Goal: Transaction & Acquisition: Purchase product/service

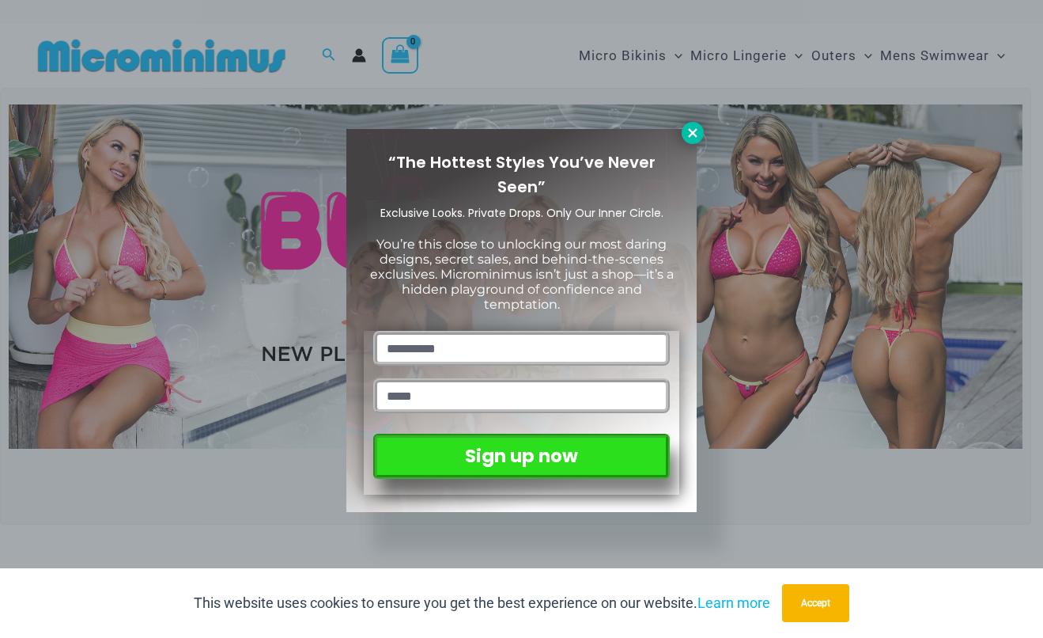
click at [695, 128] on icon at bounding box center [692, 132] width 9 height 9
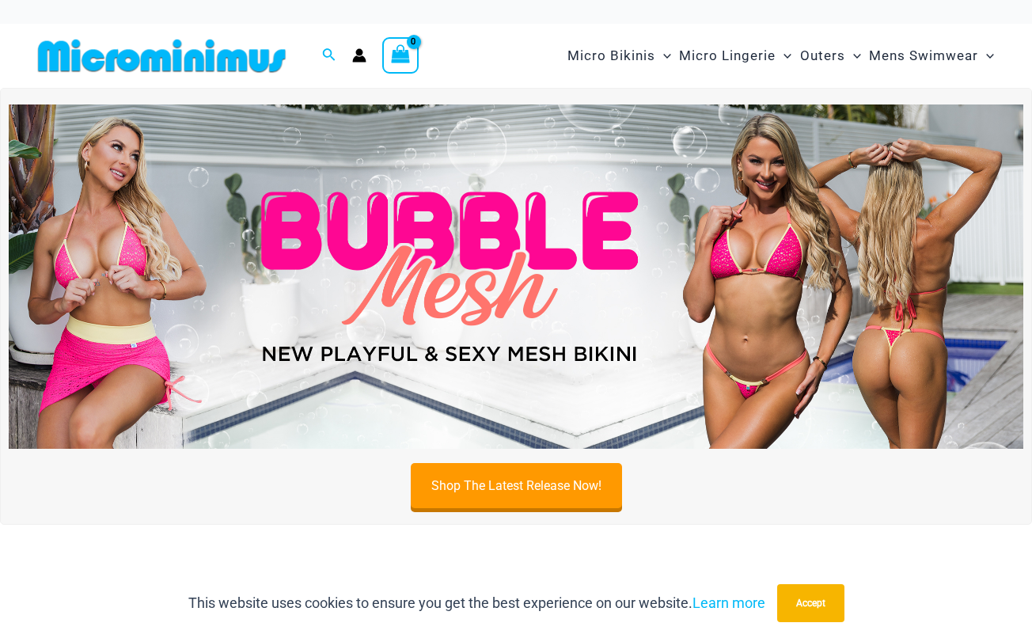
click at [482, 267] on img at bounding box center [516, 276] width 1014 height 345
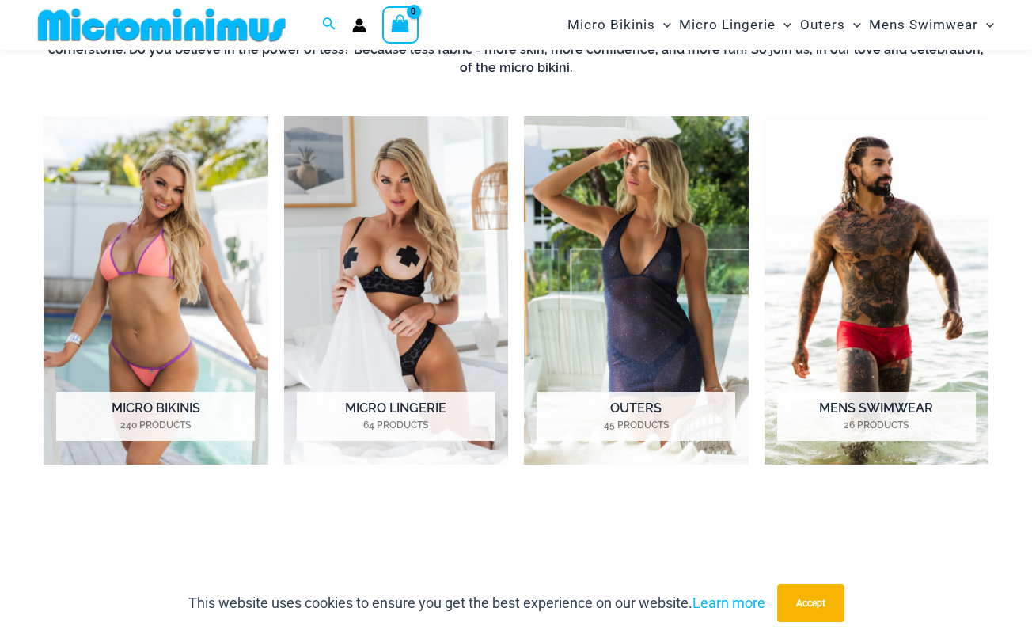
scroll to position [627, 0]
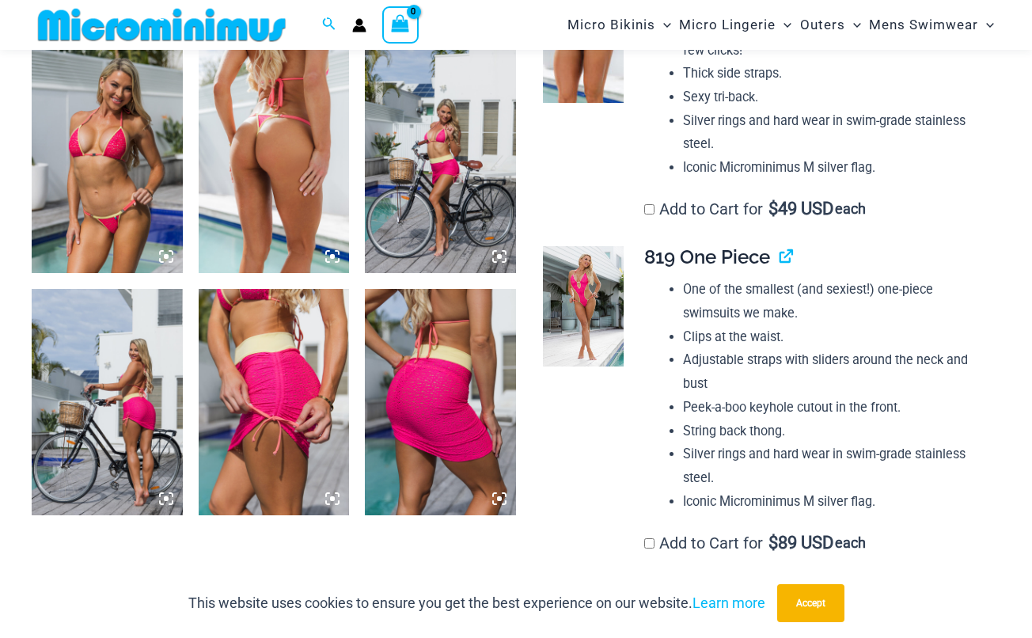
scroll to position [1545, 0]
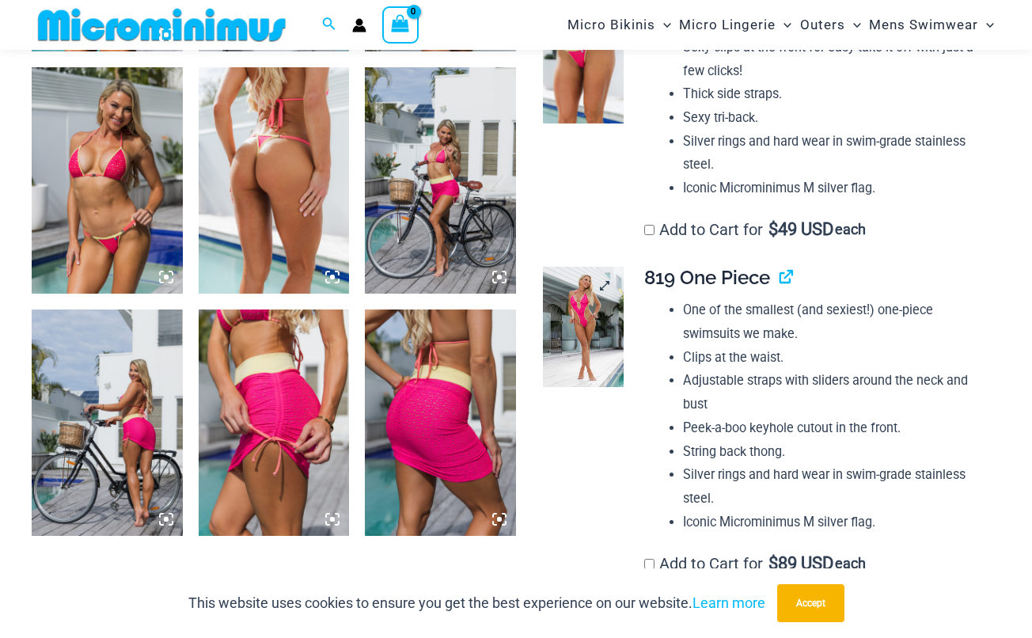
click at [590, 319] on img at bounding box center [583, 327] width 80 height 120
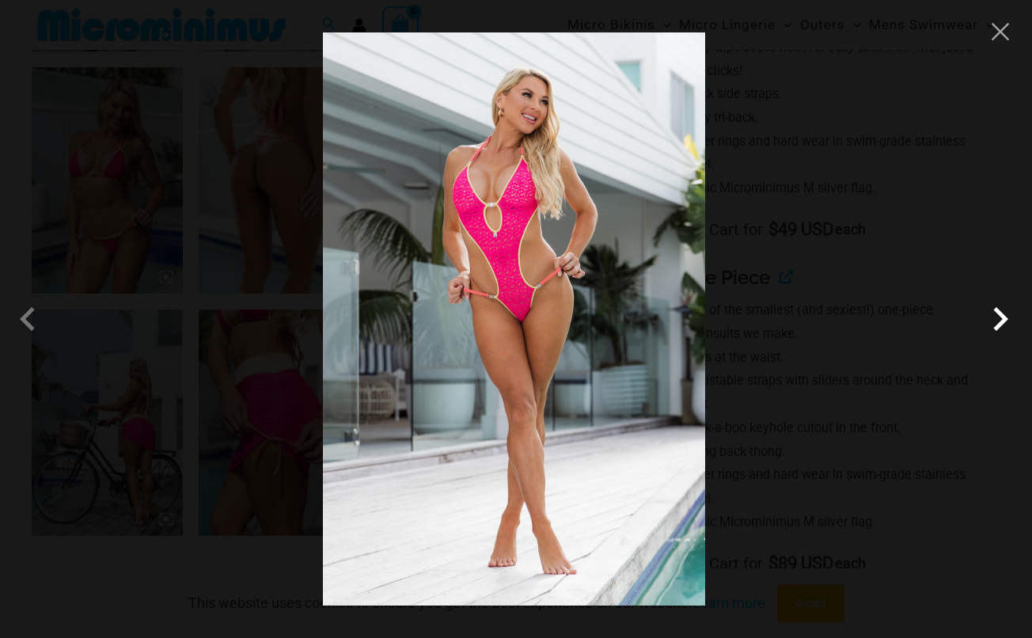
click at [1000, 318] on span at bounding box center [999, 318] width 47 height 47
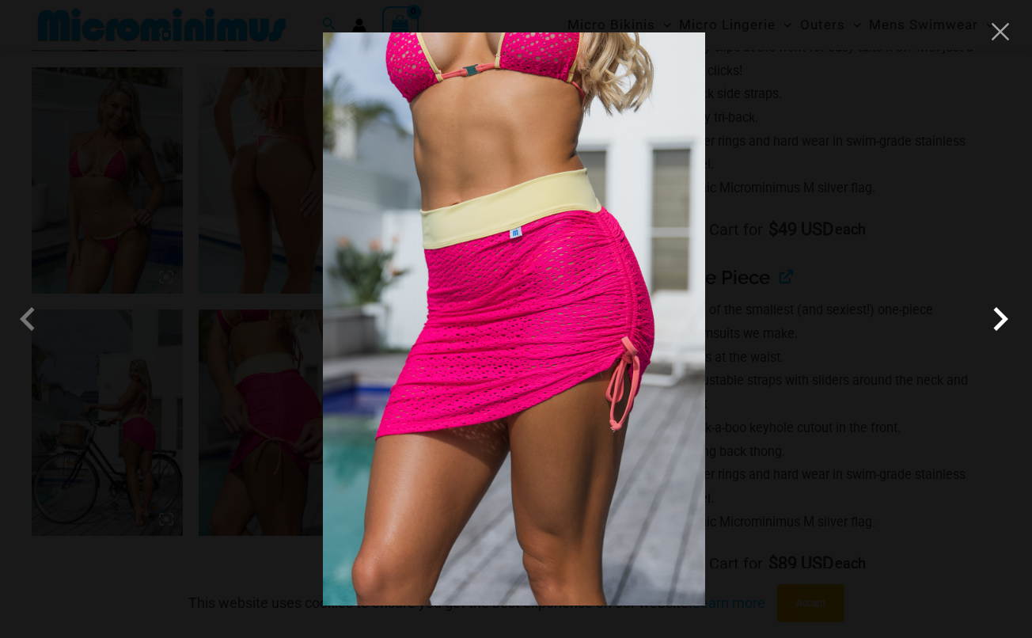
click at [1000, 318] on span at bounding box center [999, 318] width 47 height 47
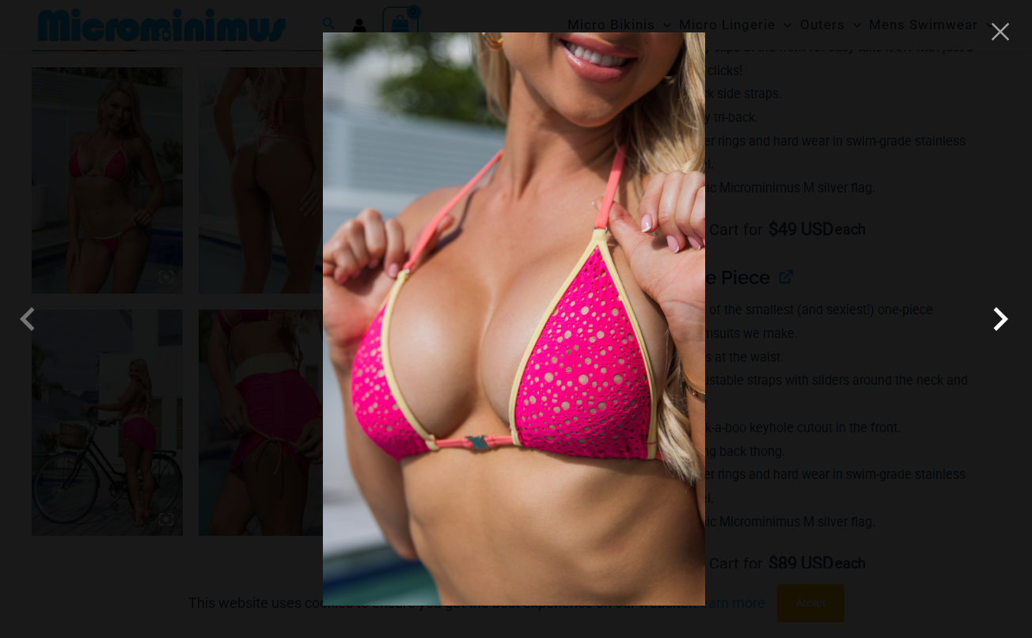
click at [1000, 318] on span at bounding box center [999, 318] width 47 height 47
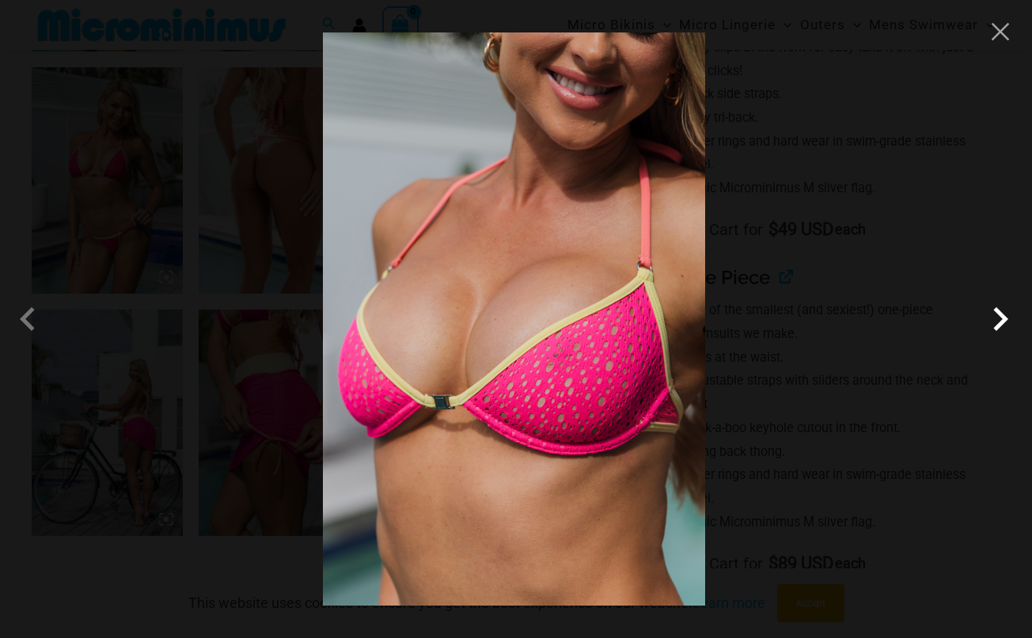
click at [1000, 318] on span at bounding box center [999, 318] width 47 height 47
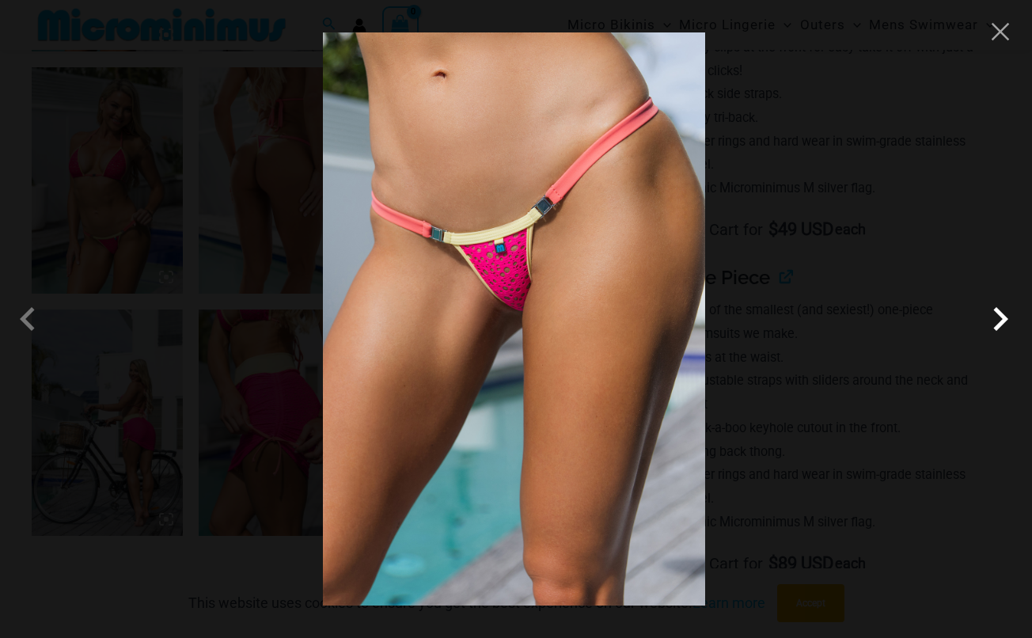
click at [1000, 318] on span at bounding box center [999, 318] width 47 height 47
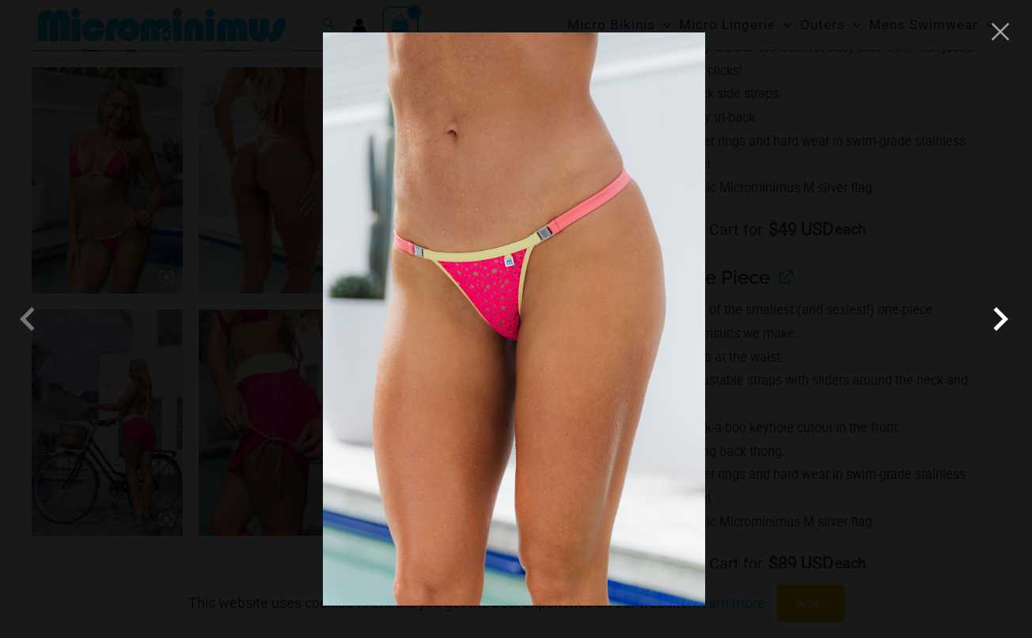
click at [1000, 318] on span at bounding box center [999, 318] width 47 height 47
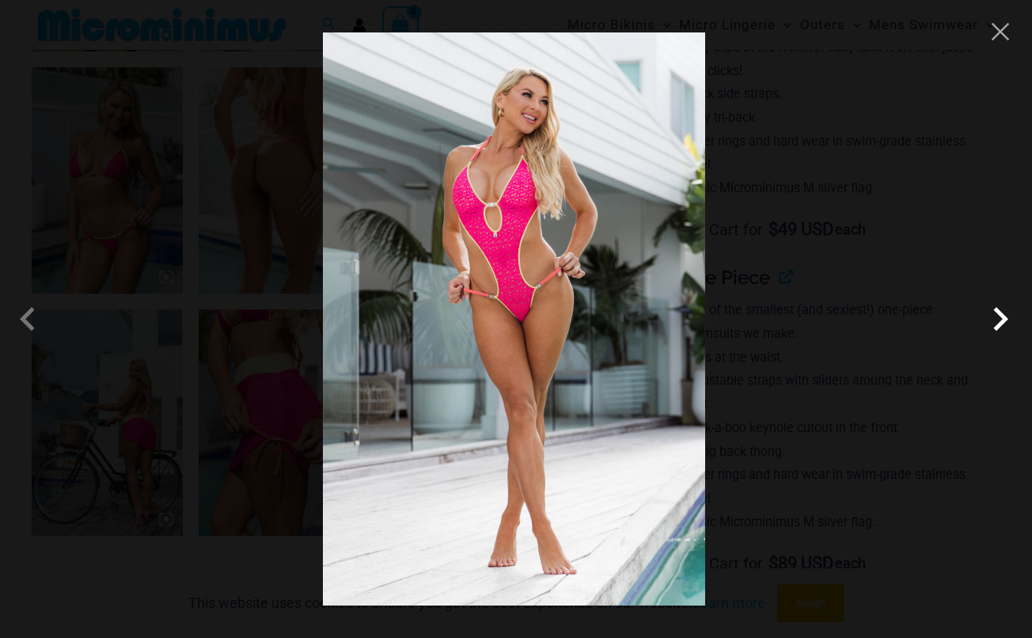
click at [1000, 318] on span at bounding box center [999, 318] width 47 height 47
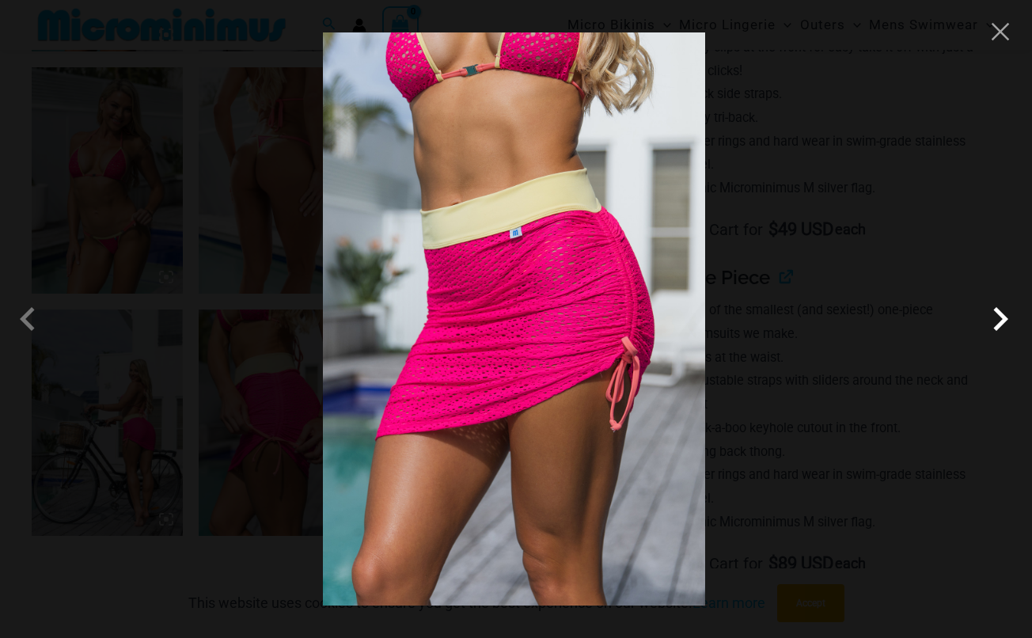
click at [1000, 318] on span at bounding box center [999, 318] width 47 height 47
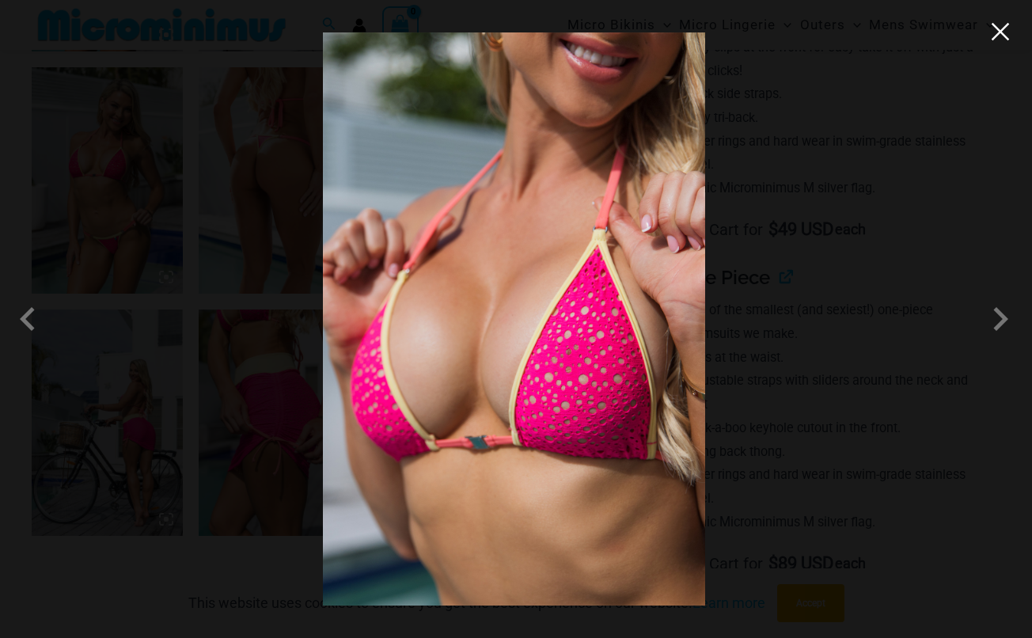
click at [997, 31] on button "Close" at bounding box center [1000, 32] width 24 height 24
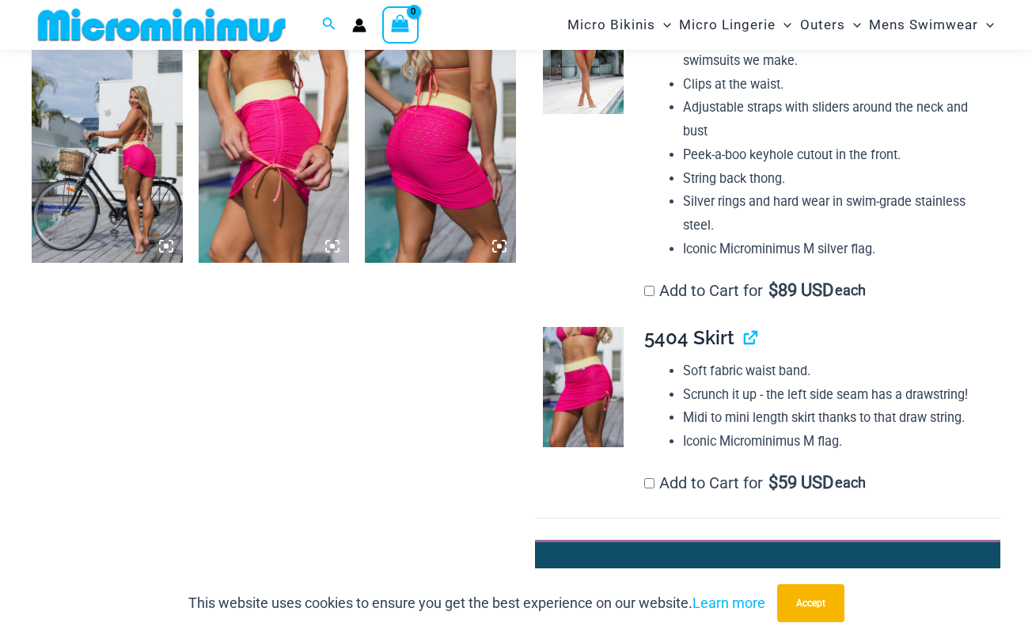
scroll to position [1281, 0]
